Goal: Transaction & Acquisition: Subscribe to service/newsletter

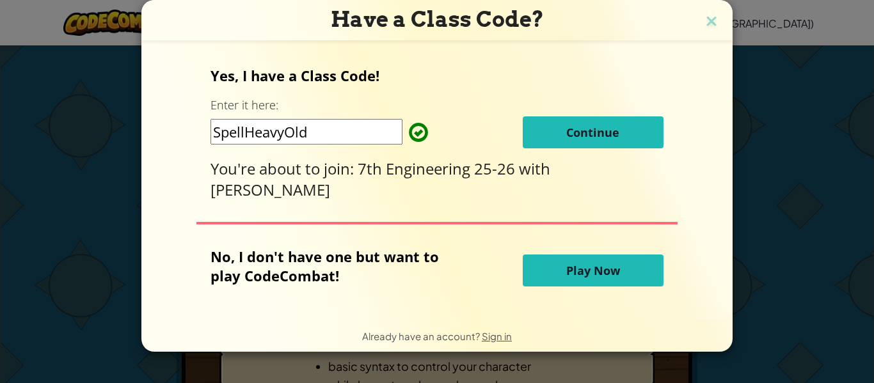
click at [632, 141] on button "Continue" at bounding box center [593, 132] width 141 height 32
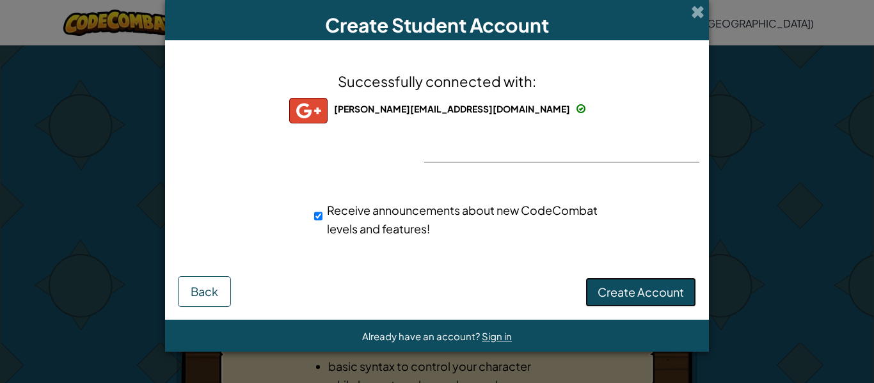
click at [668, 307] on button "Create Account" at bounding box center [641, 292] width 111 height 29
click at [589, 134] on div "Successfully connected with: sofia.manzanares@myhisd.net sofia.manzanares@myhis…" at bounding box center [437, 162] width 512 height 218
click at [616, 154] on div "Successfully connected with: sofia.manzanares@myhisd.net sofia.manzanares@myhis…" at bounding box center [437, 162] width 512 height 218
click at [653, 195] on div "Receive announcements about new CodeCombat levels and features!" at bounding box center [436, 220] width 531 height 50
click at [643, 190] on div "Successfully connected with: sofia.manzanares@myhisd.net sofia.manzanares@myhis…" at bounding box center [437, 162] width 512 height 218
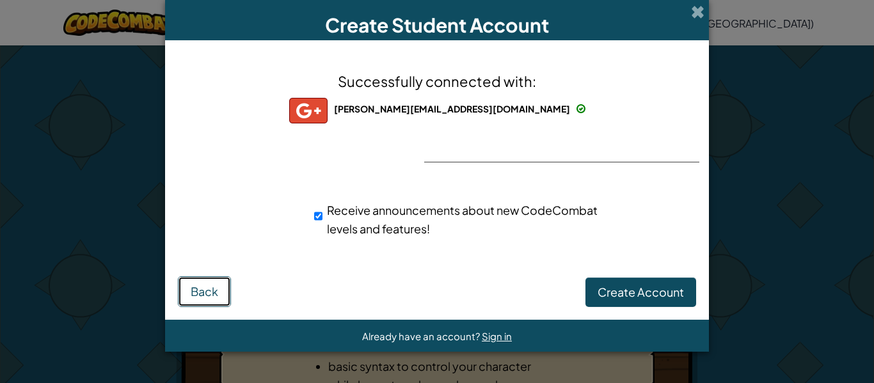
click at [201, 298] on span "Back" at bounding box center [205, 291] width 28 height 15
click at [701, 8] on span at bounding box center [697, 11] width 13 height 13
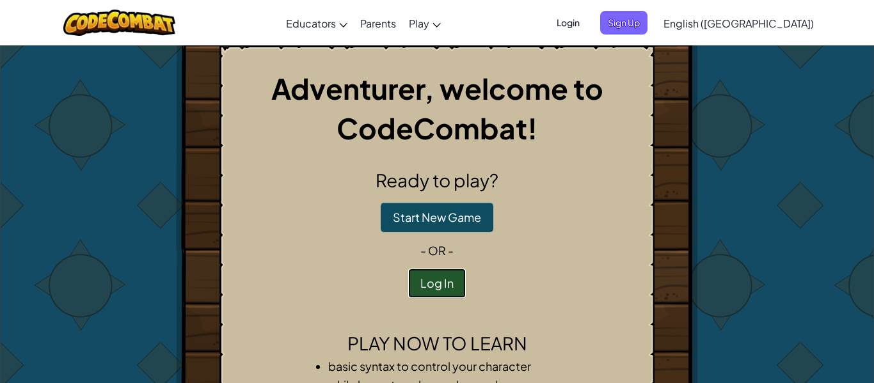
click at [453, 293] on button "Log In" at bounding box center [437, 283] width 58 height 29
